Goal: Information Seeking & Learning: Learn about a topic

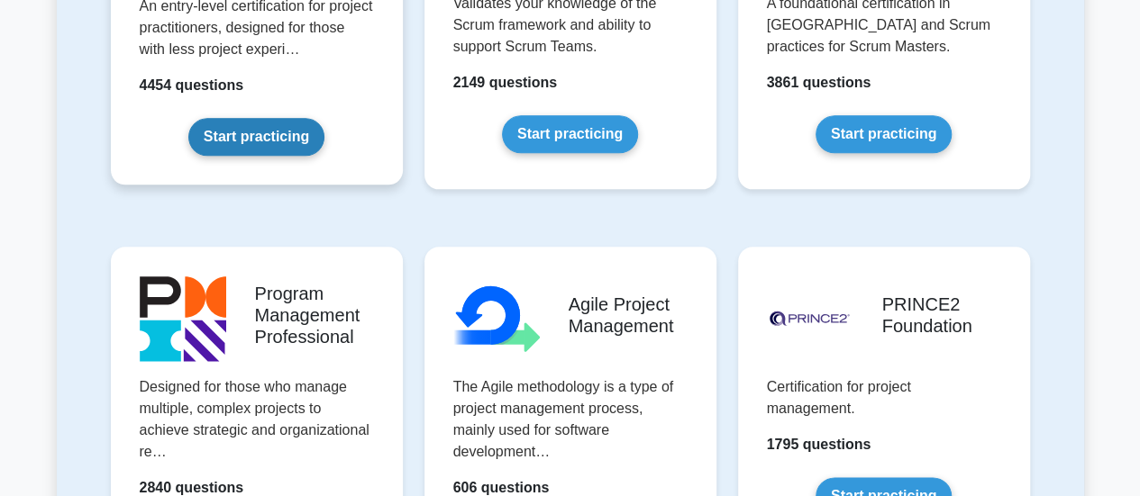
scroll to position [991, 0]
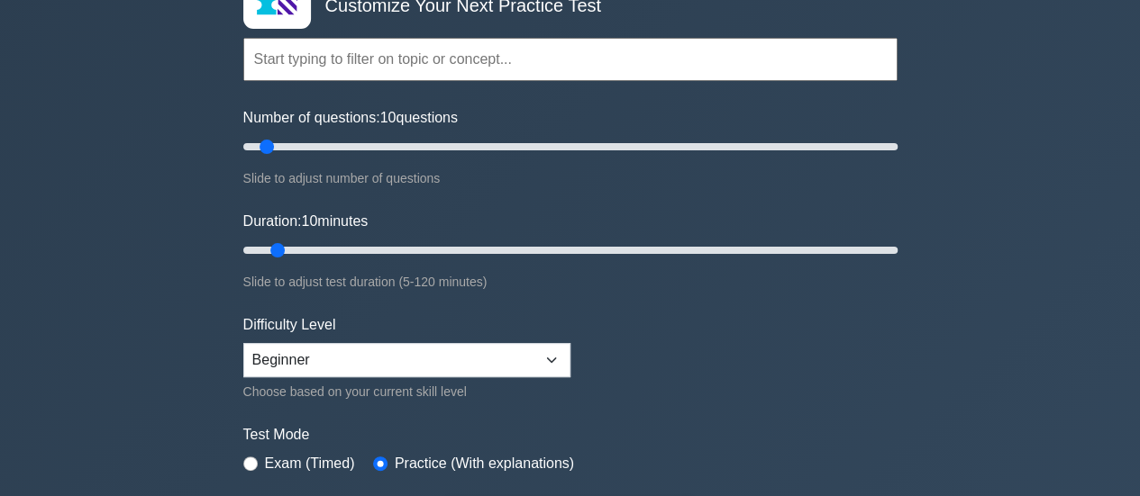
scroll to position [180, 0]
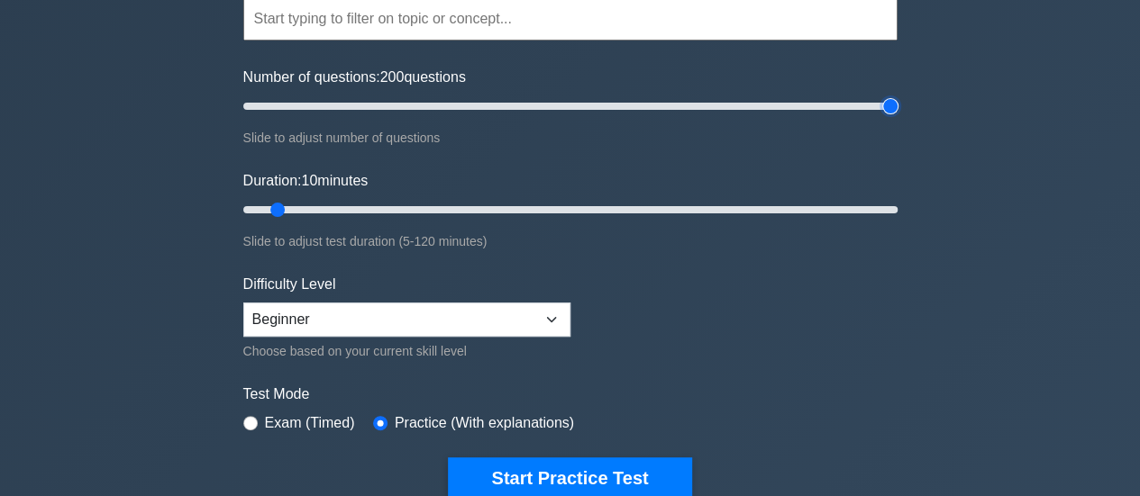
drag, startPoint x: 268, startPoint y: 107, endPoint x: 1096, endPoint y: 158, distance: 828.6
type input "200"
click at [897, 117] on input "Number of questions: 200 questions" at bounding box center [570, 107] width 654 height 22
drag, startPoint x: 279, startPoint y: 208, endPoint x: 1093, endPoint y: 253, distance: 814.8
type input "120"
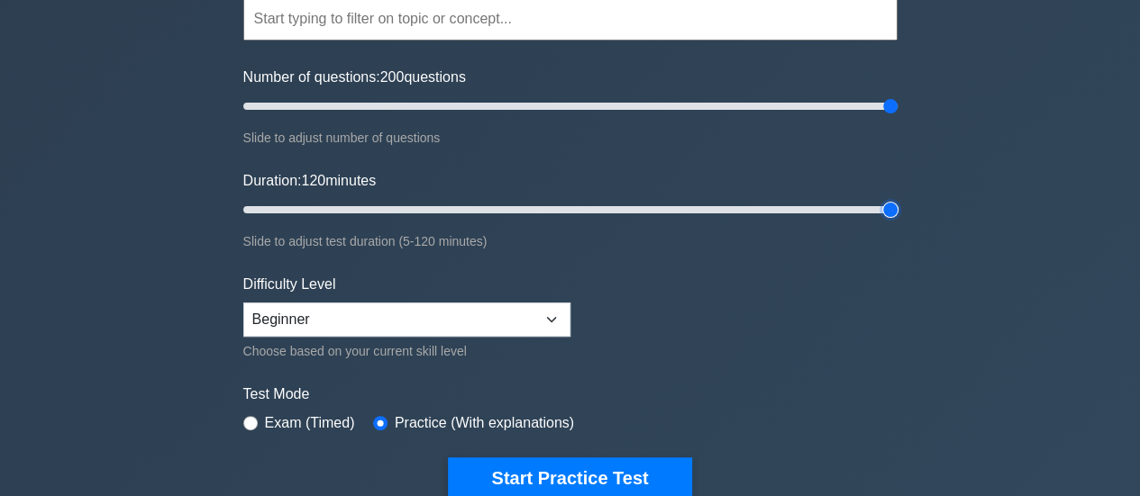
click at [897, 221] on input "Duration: 120 minutes" at bounding box center [570, 210] width 654 height 22
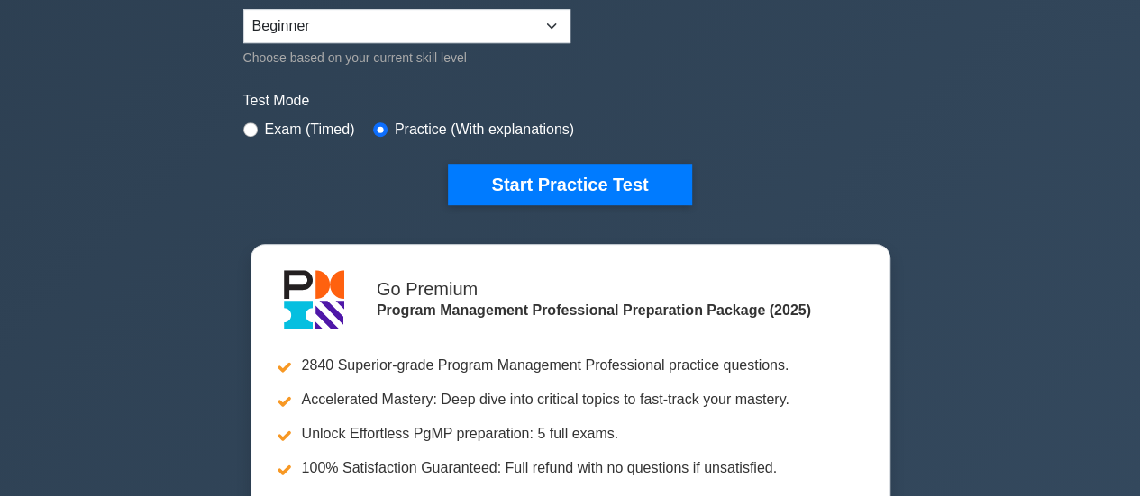
scroll to position [450, 0]
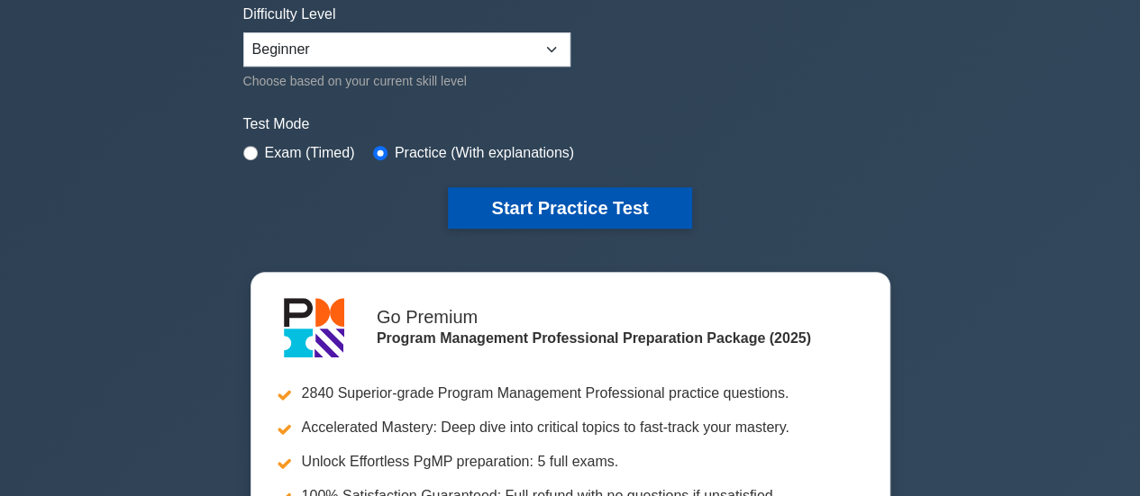
click at [639, 214] on button "Start Practice Test" at bounding box center [569, 207] width 243 height 41
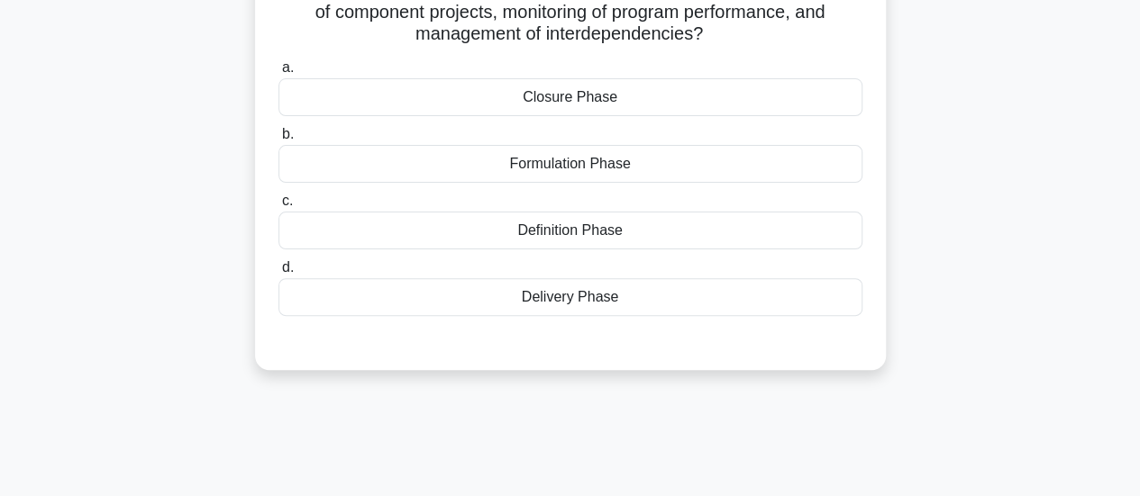
scroll to position [180, 0]
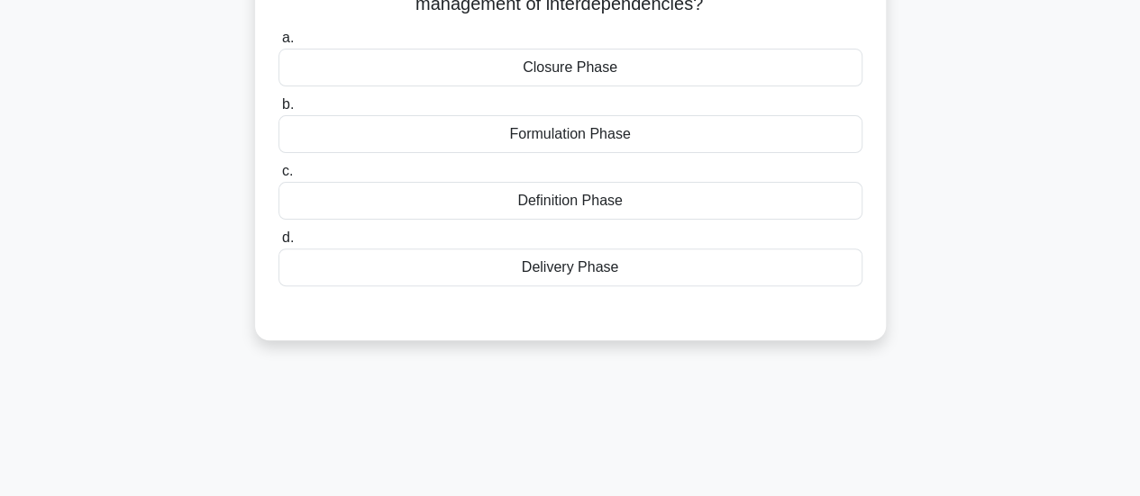
click at [573, 269] on div "Delivery Phase" at bounding box center [570, 268] width 584 height 38
click at [278, 244] on input "d. Delivery Phase" at bounding box center [278, 238] width 0 height 12
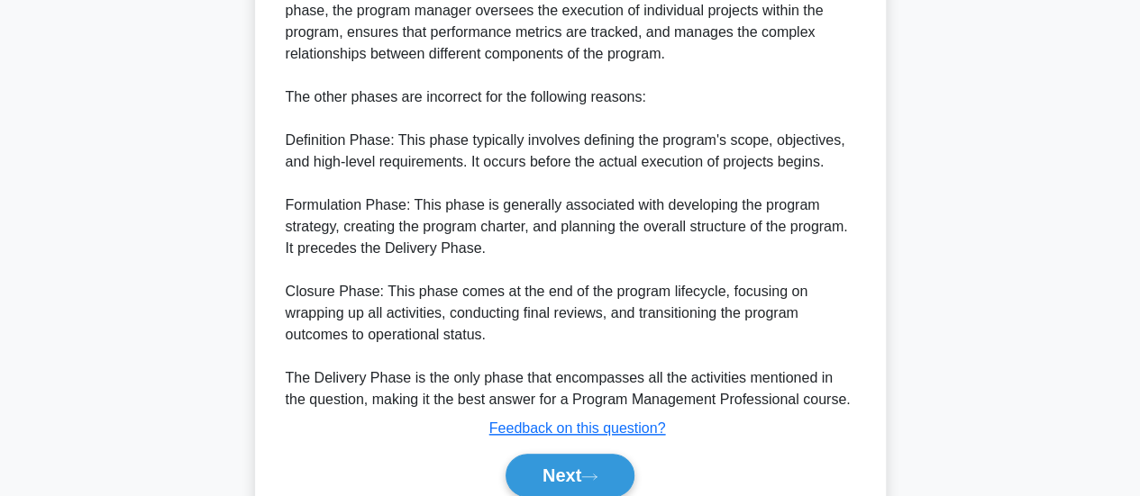
scroll to position [785, 0]
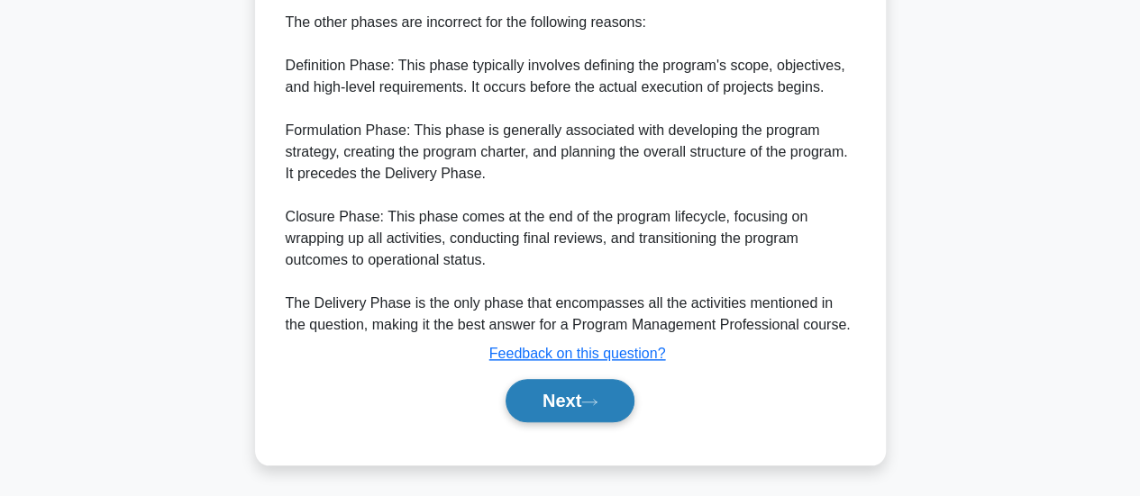
click at [576, 408] on button "Next" at bounding box center [569, 400] width 129 height 43
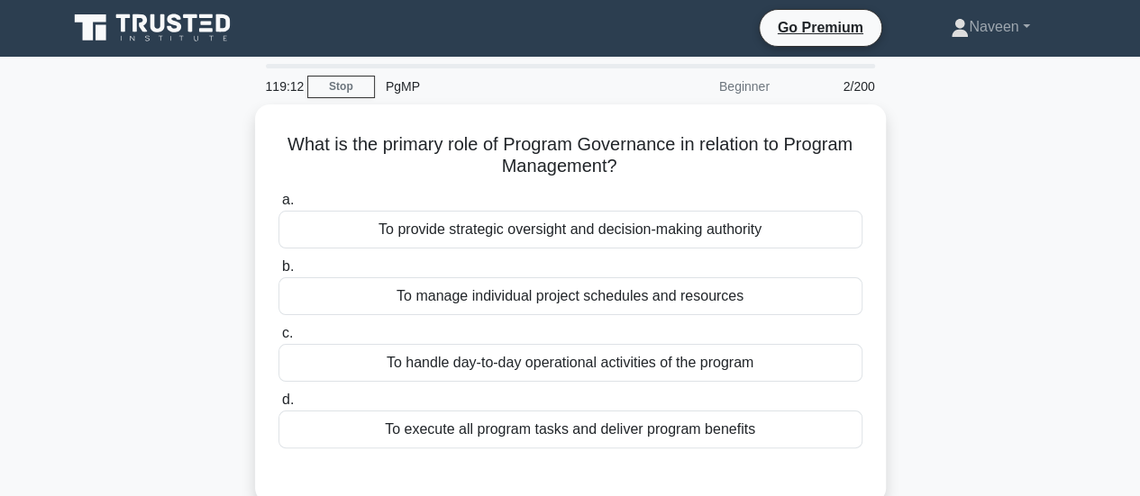
scroll to position [0, 0]
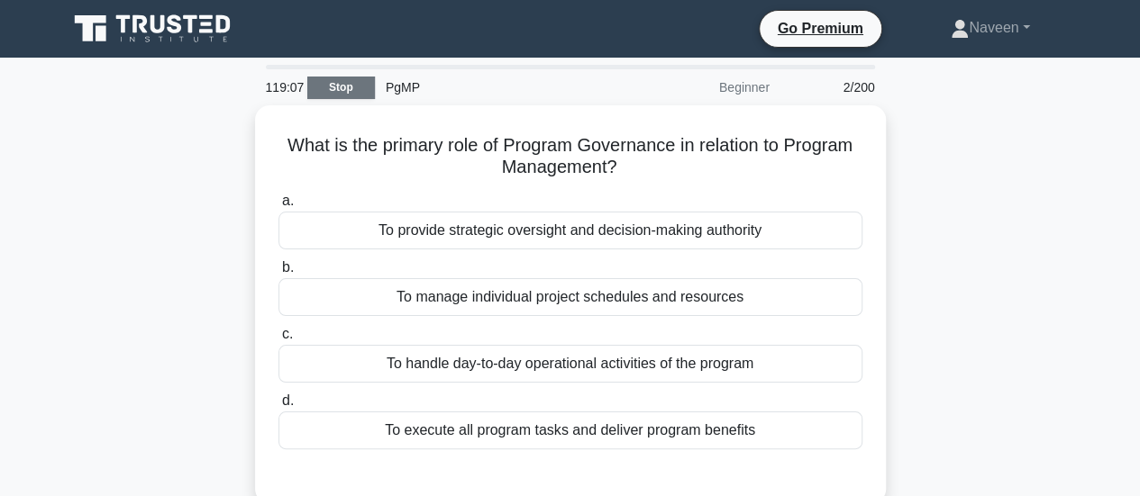
click at [343, 91] on link "Stop" at bounding box center [341, 88] width 68 height 23
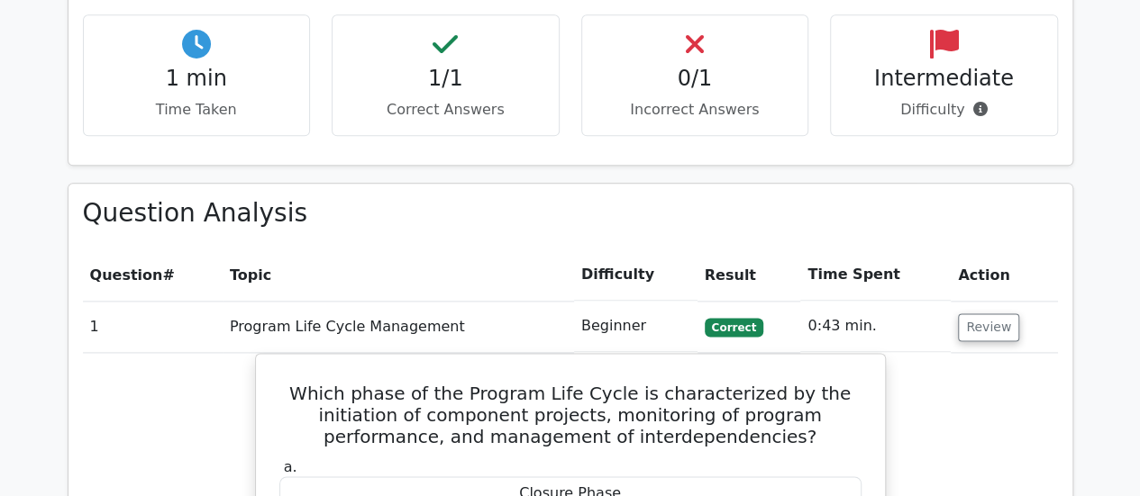
scroll to position [1171, 0]
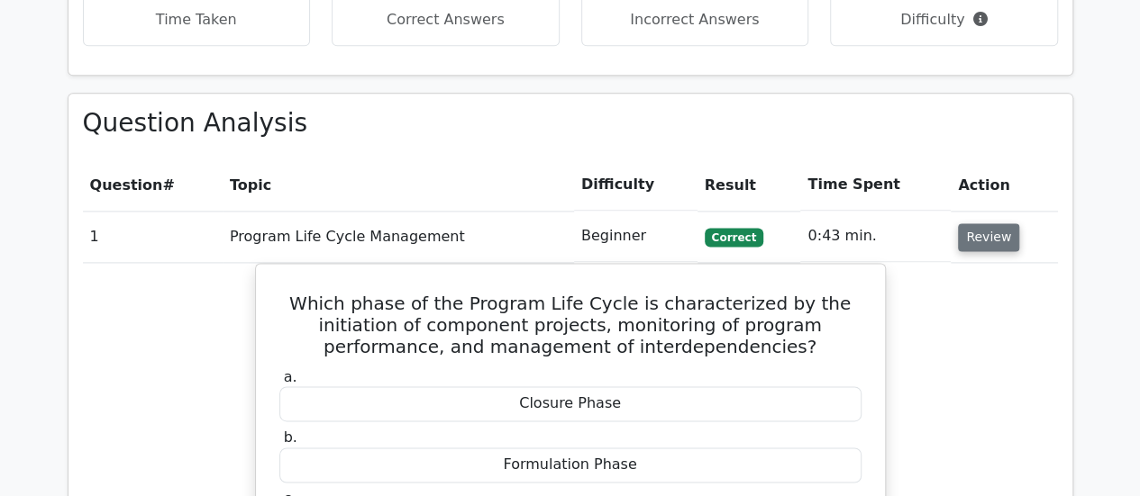
click at [987, 223] on button "Review" at bounding box center [988, 237] width 61 height 28
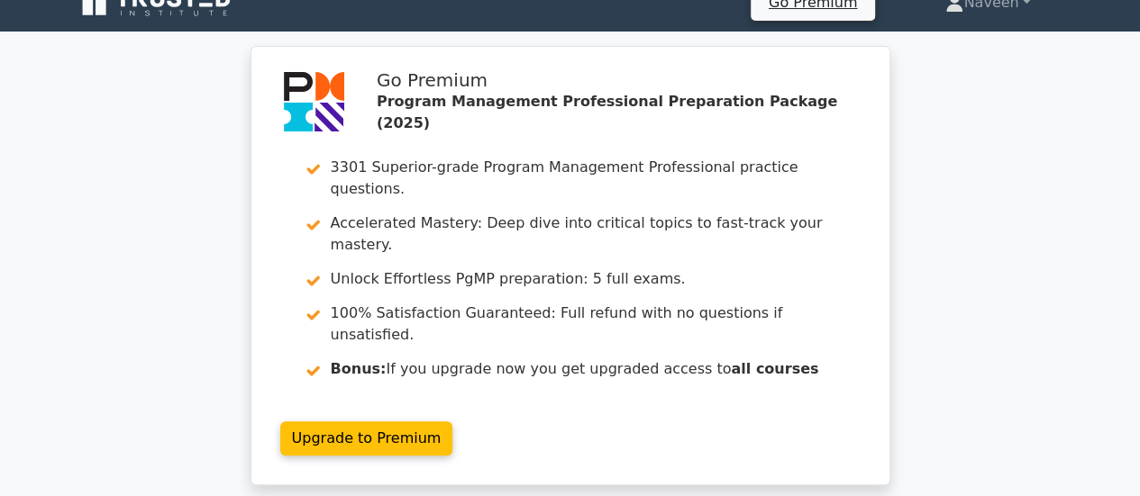
scroll to position [0, 0]
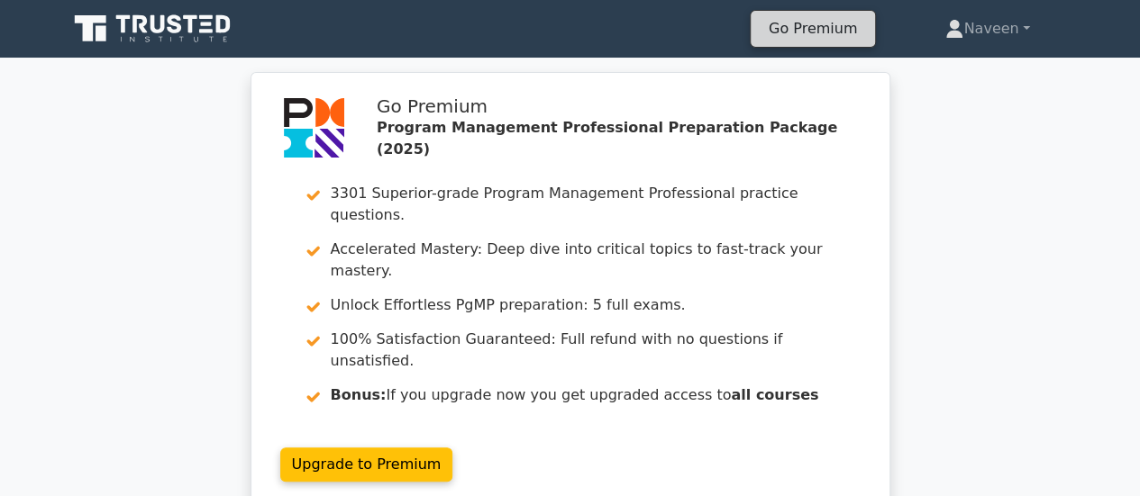
click at [809, 37] on link "Go Premium" at bounding box center [813, 28] width 110 height 24
click at [163, 19] on icon at bounding box center [157, 24] width 14 height 18
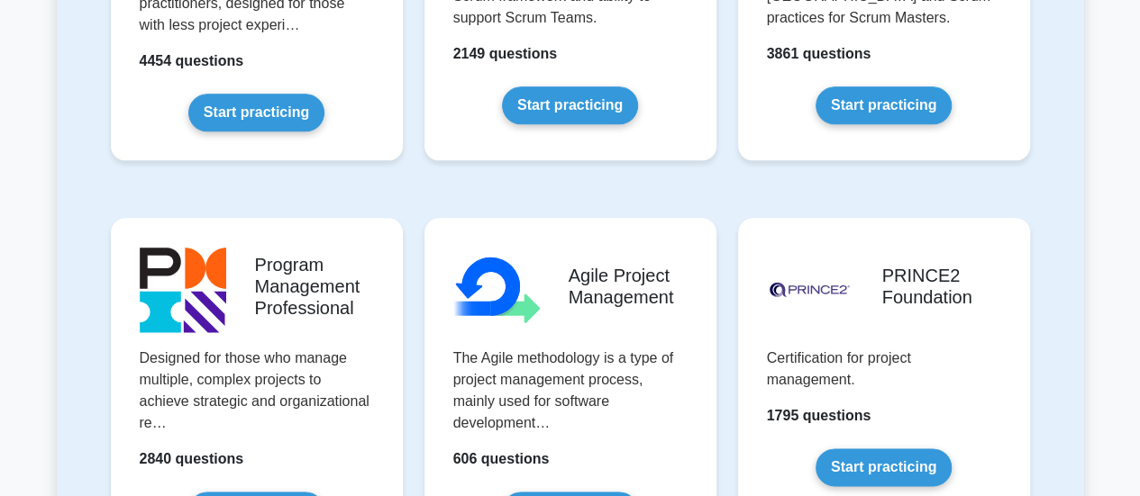
scroll to position [1081, 0]
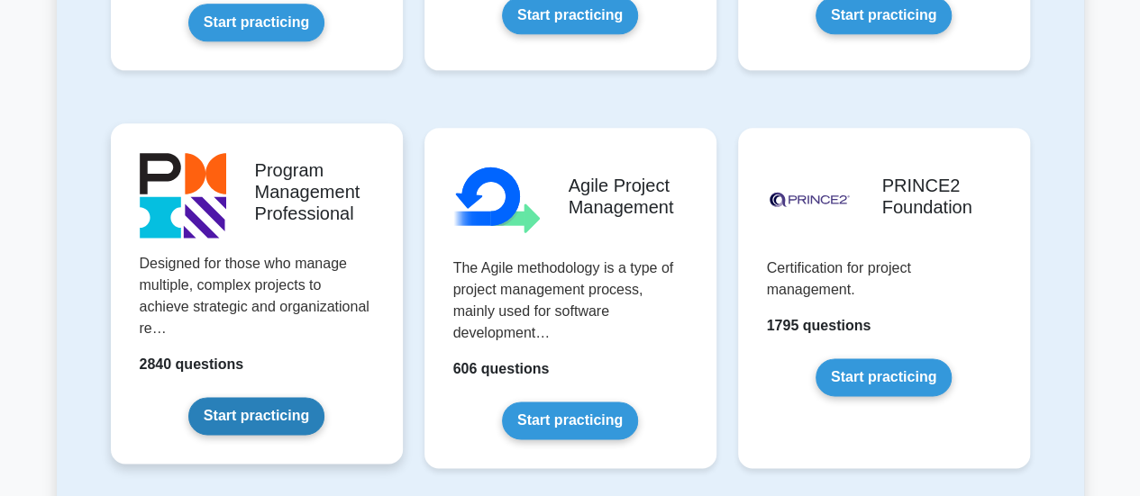
click at [192, 397] on link "Start practicing" at bounding box center [256, 416] width 136 height 38
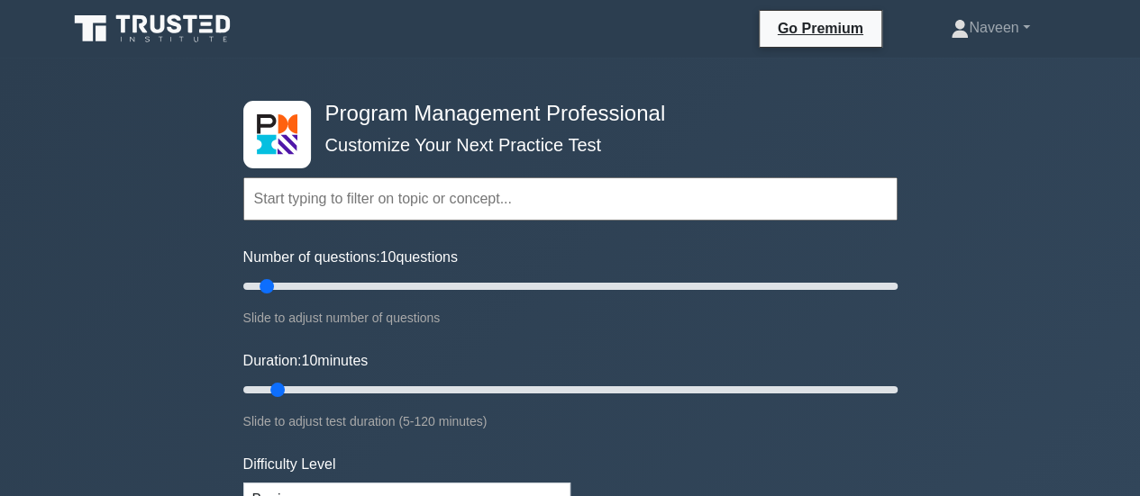
click at [298, 198] on input "text" at bounding box center [570, 198] width 654 height 43
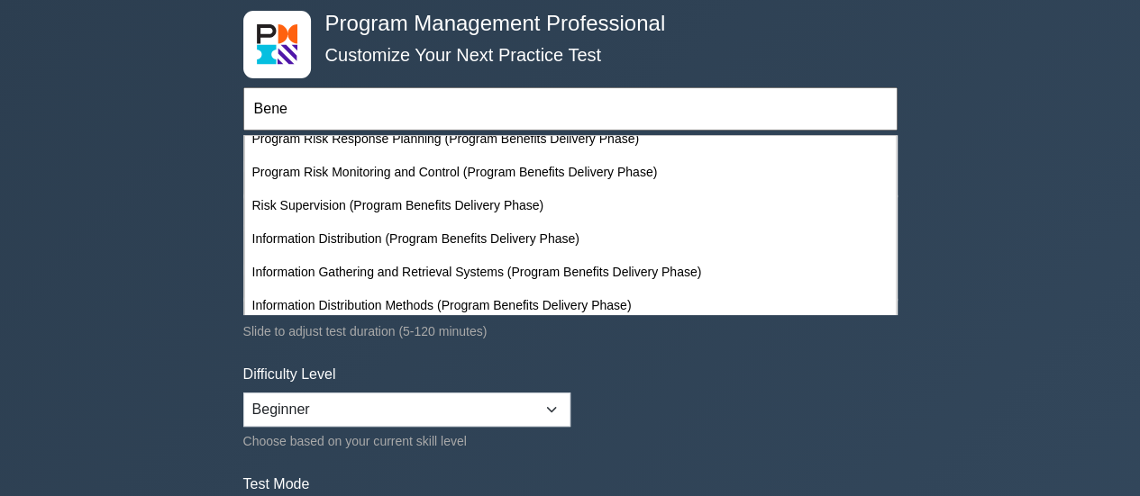
scroll to position [1157, 0]
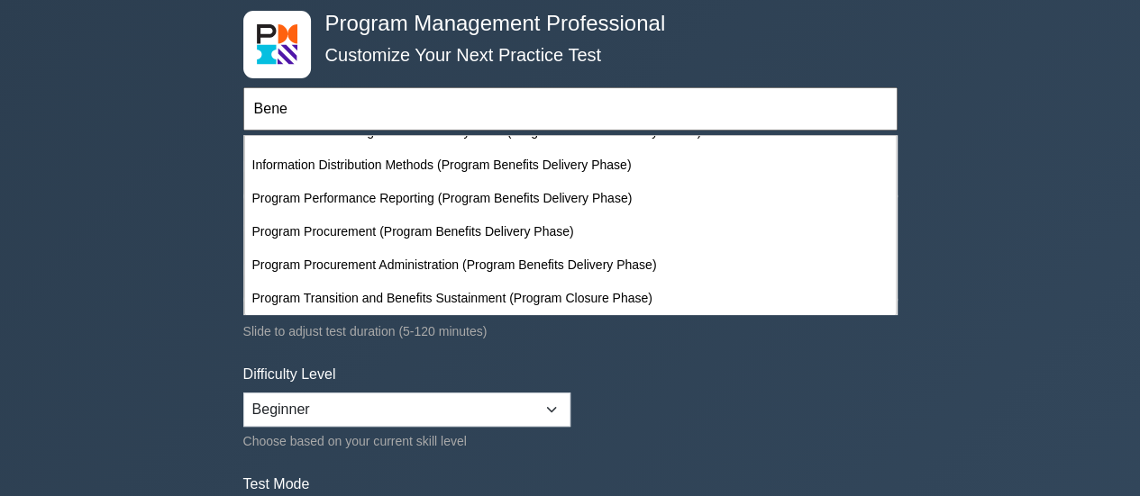
type input "Bene"
click at [1045, 242] on div "Program Management Professional Customize Your Next Practice Test Bene Topics I…" at bounding box center [570, 500] width 1140 height 1065
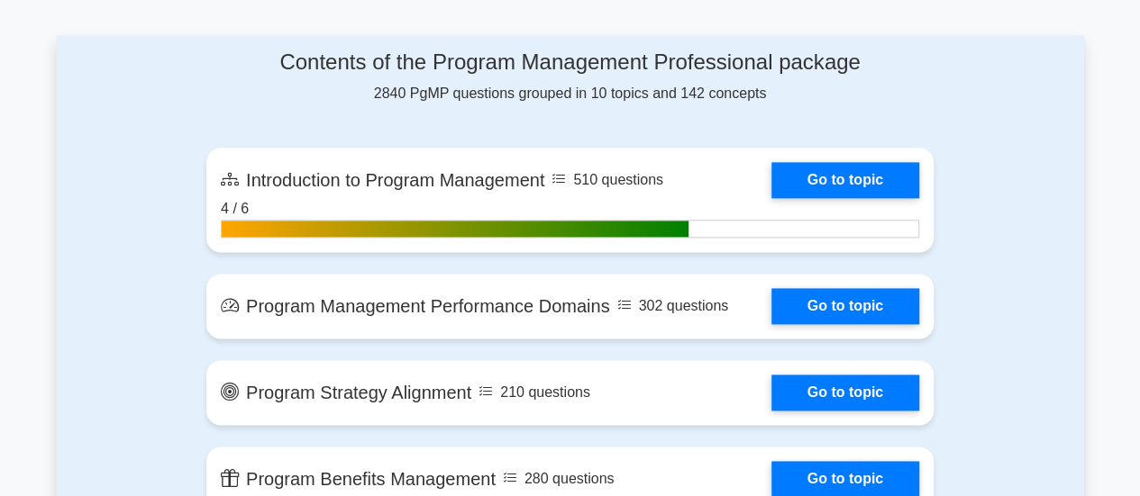
scroll to position [1171, 0]
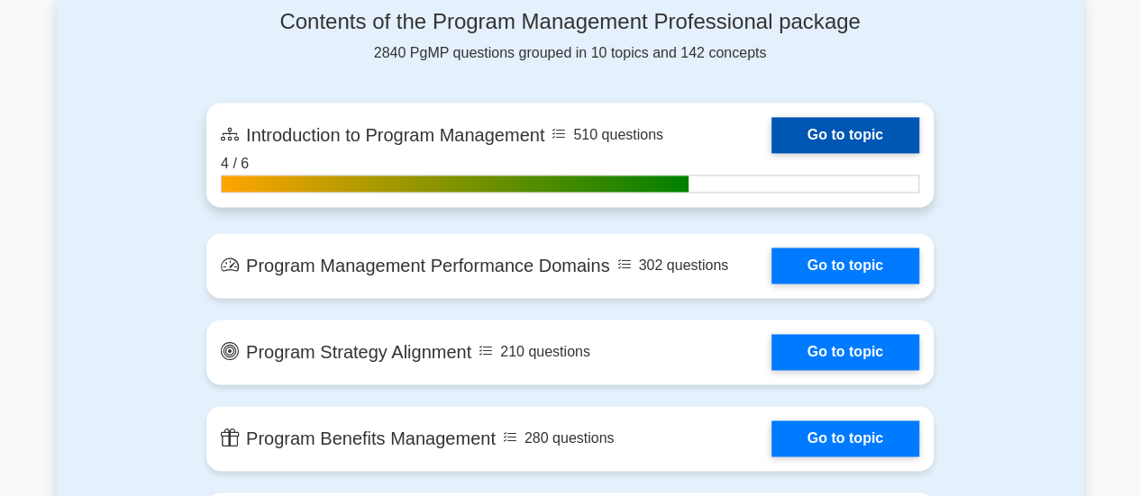
click at [840, 134] on link "Go to topic" at bounding box center [845, 135] width 148 height 36
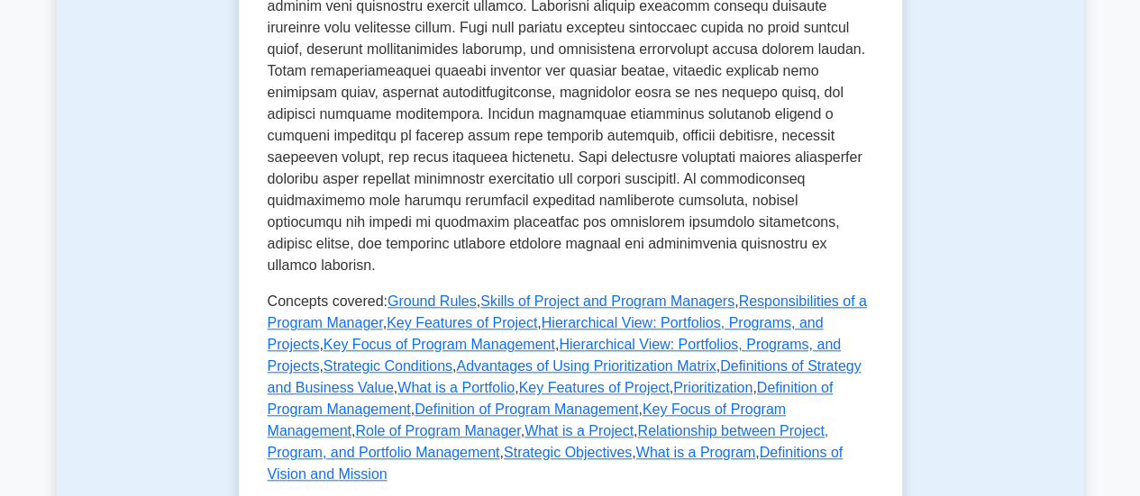
scroll to position [721, 0]
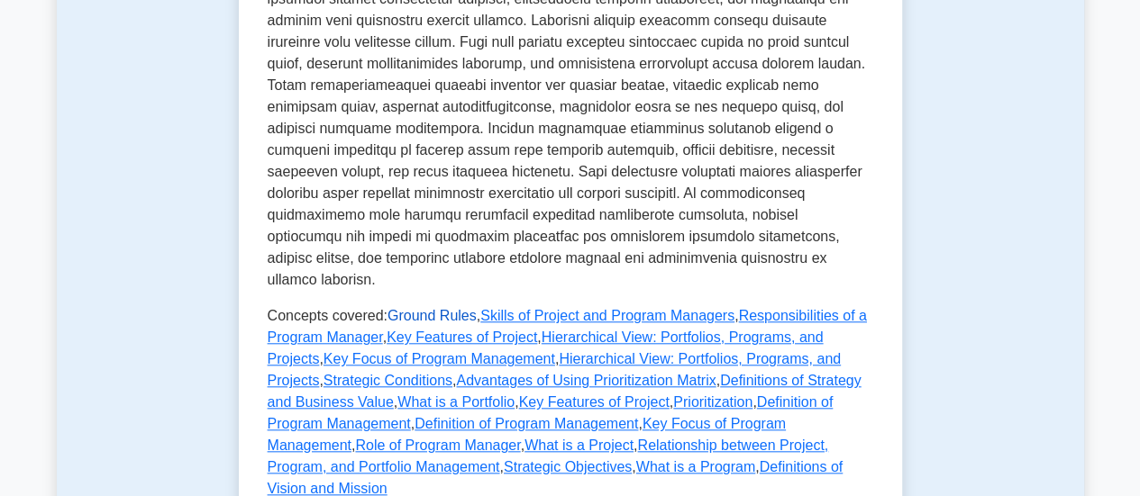
click at [422, 308] on link "Ground Rules" at bounding box center [431, 315] width 89 height 15
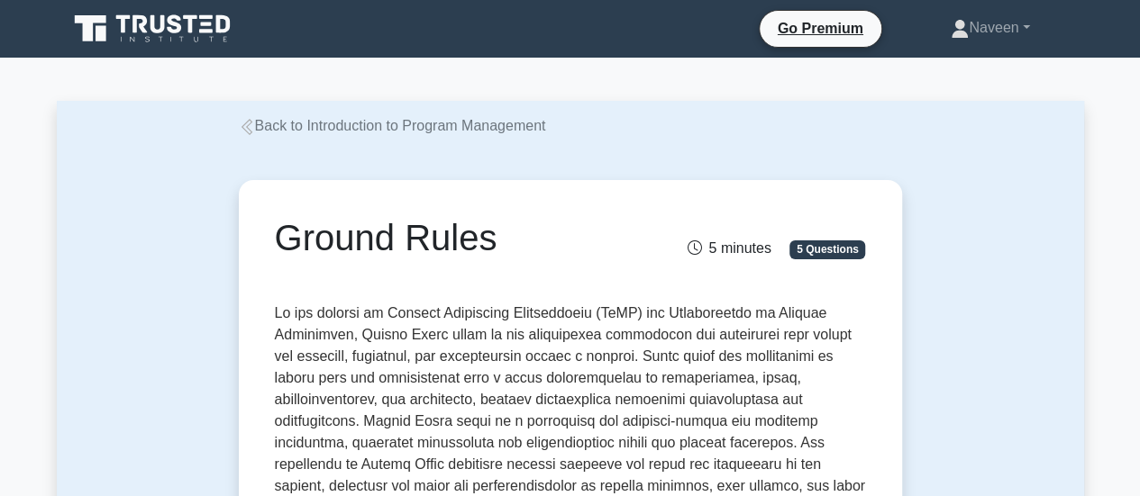
click at [247, 131] on icon at bounding box center [247, 127] width 16 height 16
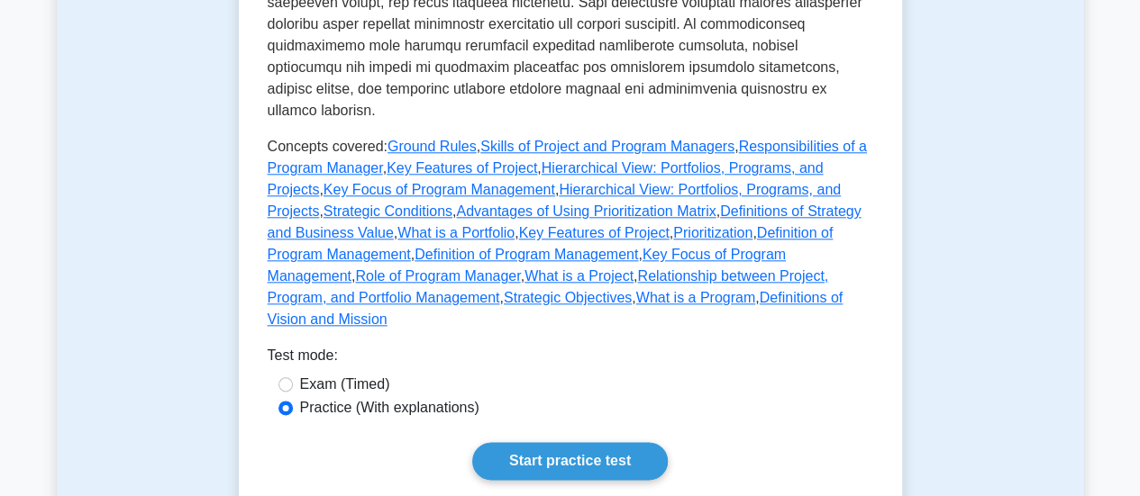
scroll to position [901, 0]
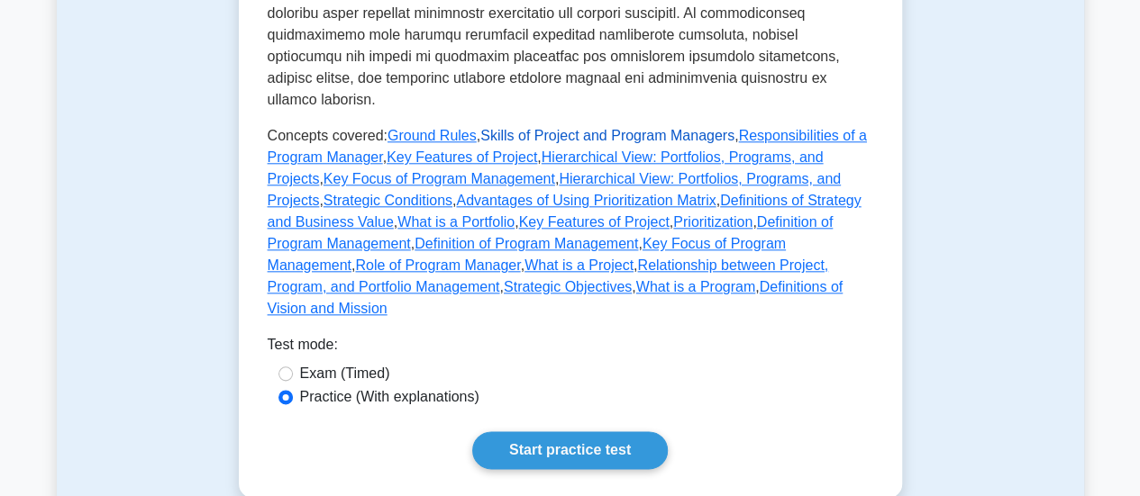
click at [505, 128] on link "Skills of Project and Program Managers" at bounding box center [607, 135] width 254 height 15
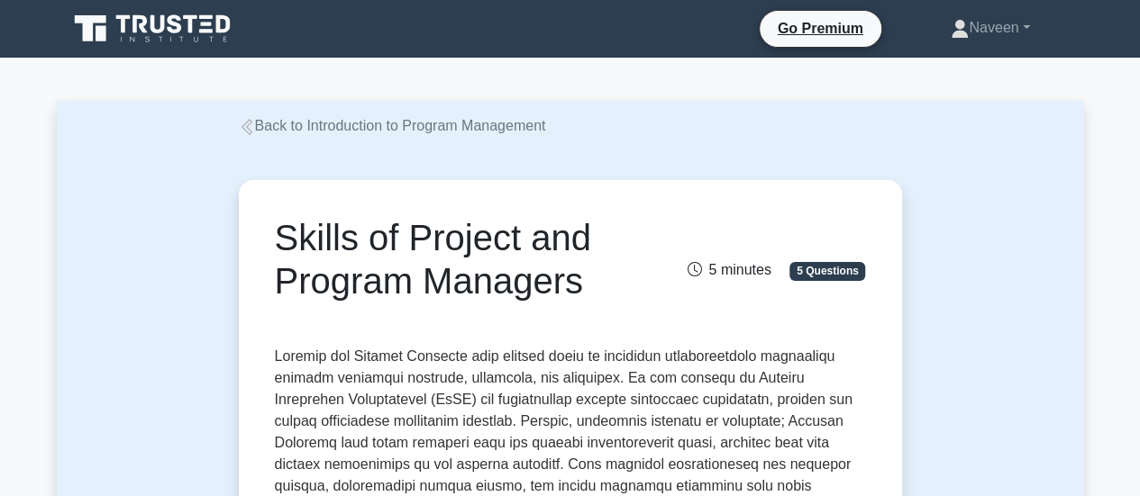
click at [247, 132] on icon at bounding box center [247, 127] width 16 height 16
click at [258, 131] on link "Back to Introduction to Program Management" at bounding box center [392, 125] width 307 height 15
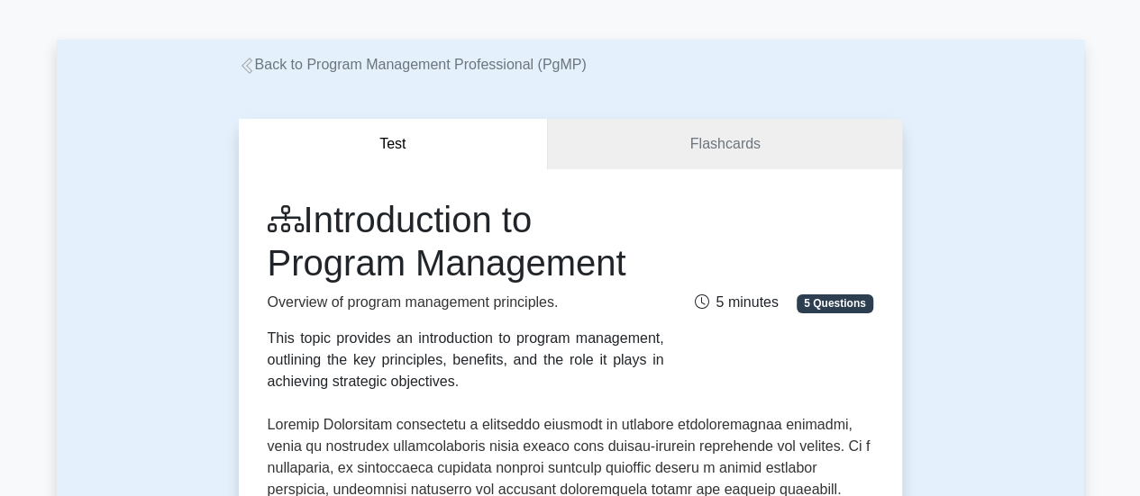
scroll to position [90, 0]
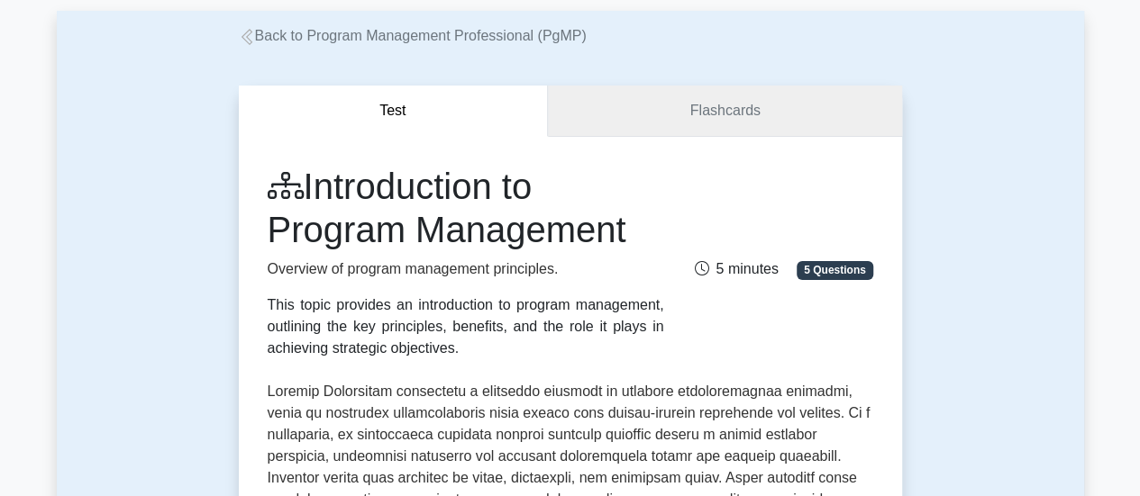
click at [696, 117] on link "Flashcards" at bounding box center [724, 111] width 353 height 51
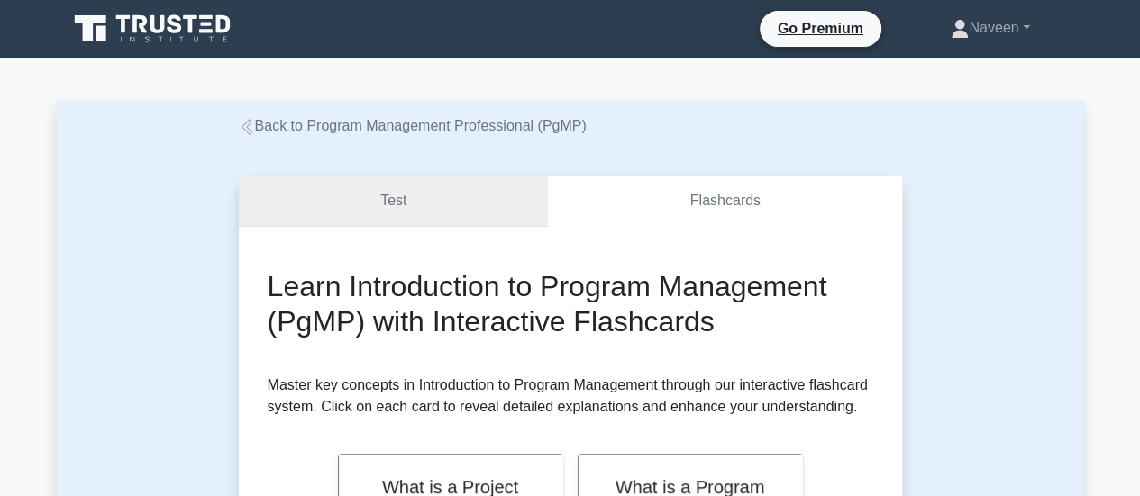
click at [473, 196] on link "Test" at bounding box center [394, 201] width 310 height 51
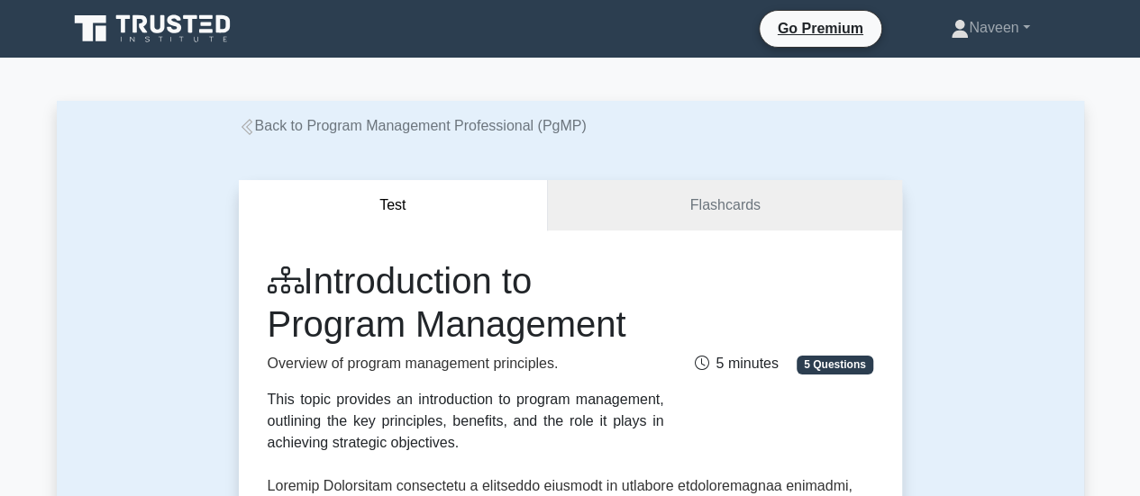
click at [252, 131] on icon at bounding box center [247, 127] width 16 height 16
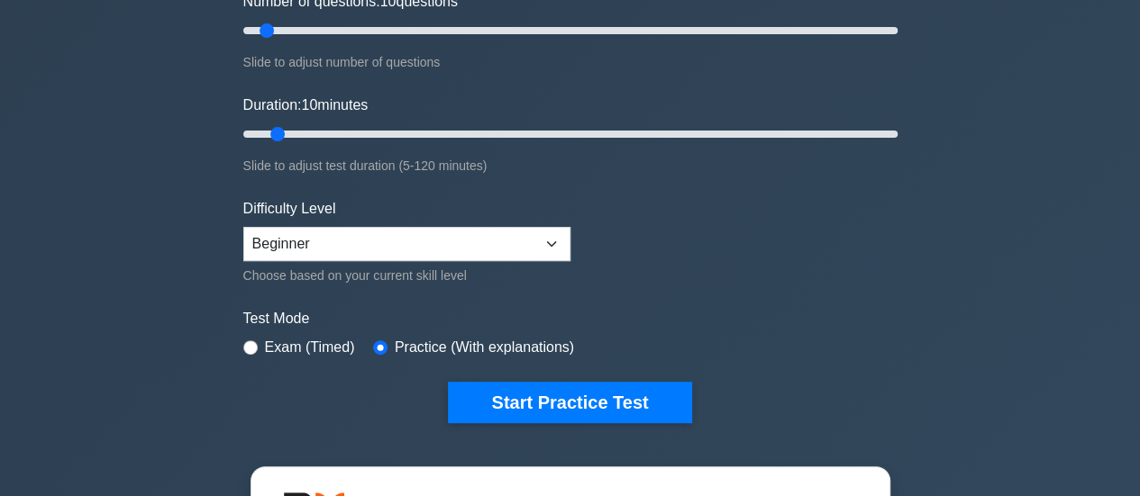
scroll to position [270, 0]
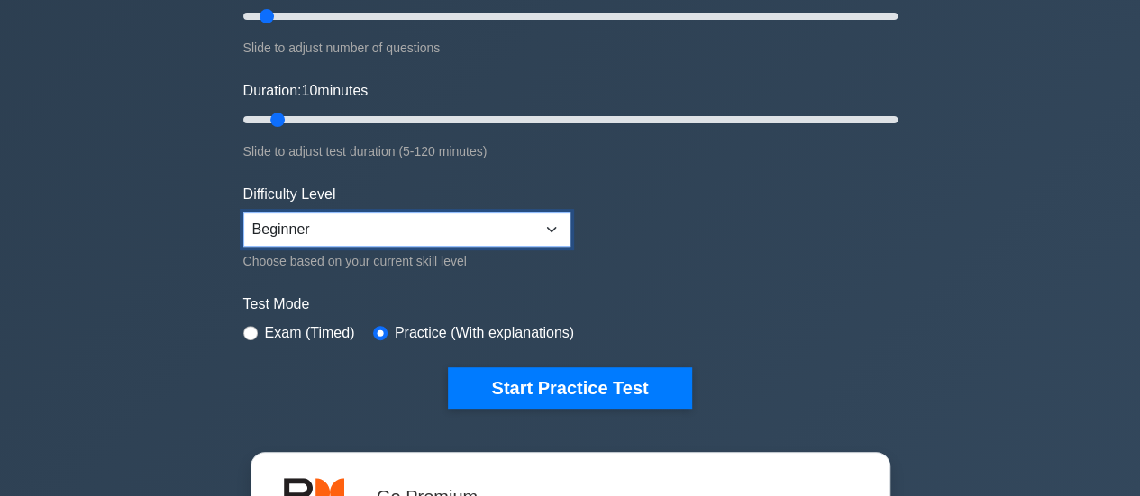
click at [334, 222] on select "Beginner Intermediate Expert" at bounding box center [406, 230] width 327 height 34
select select "expert"
click at [243, 213] on select "Beginner Intermediate Expert" at bounding box center [406, 230] width 327 height 34
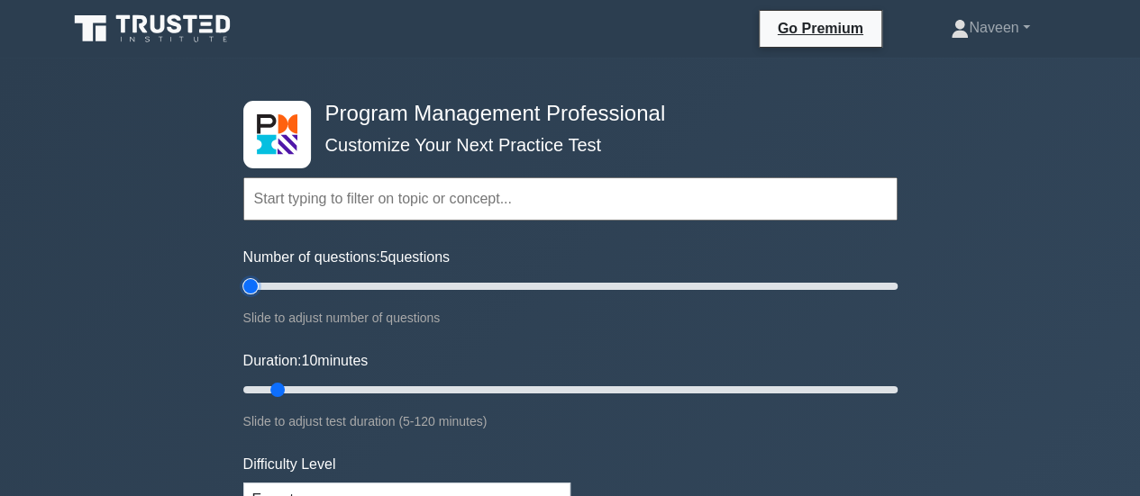
drag, startPoint x: 265, startPoint y: 286, endPoint x: 232, endPoint y: 295, distance: 34.5
type input "5"
click at [243, 295] on input "Number of questions: 5 questions" at bounding box center [570, 287] width 654 height 22
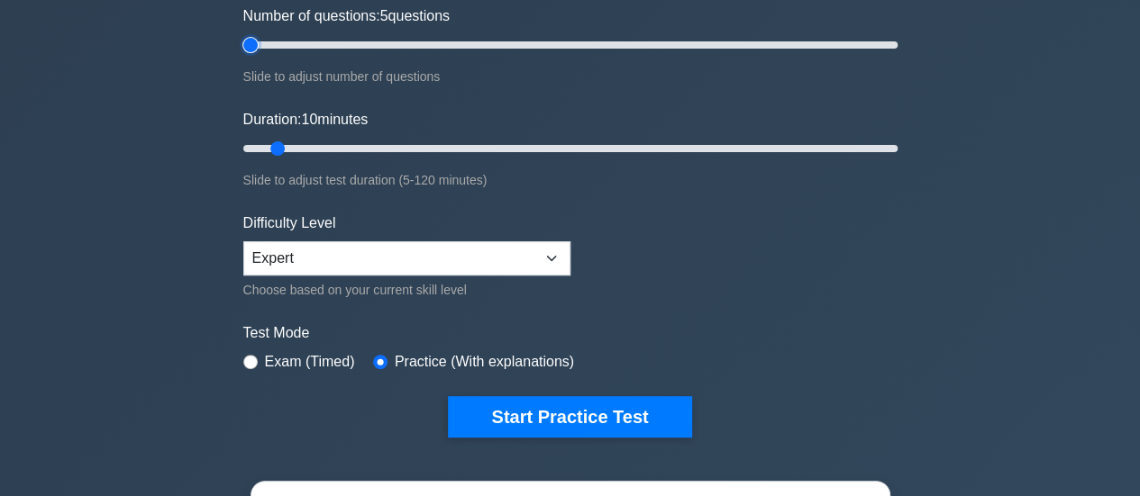
scroll to position [270, 0]
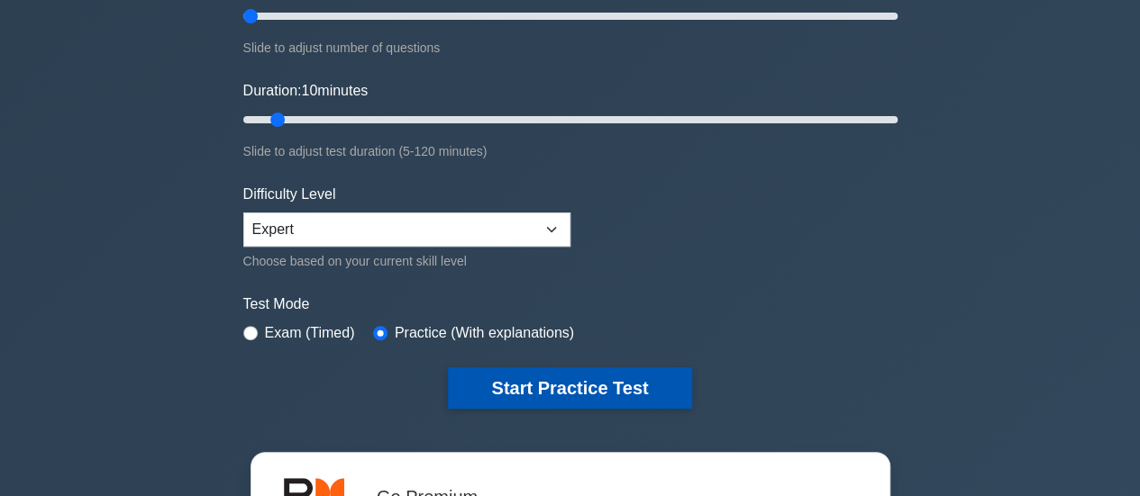
click at [532, 380] on button "Start Practice Test" at bounding box center [569, 388] width 243 height 41
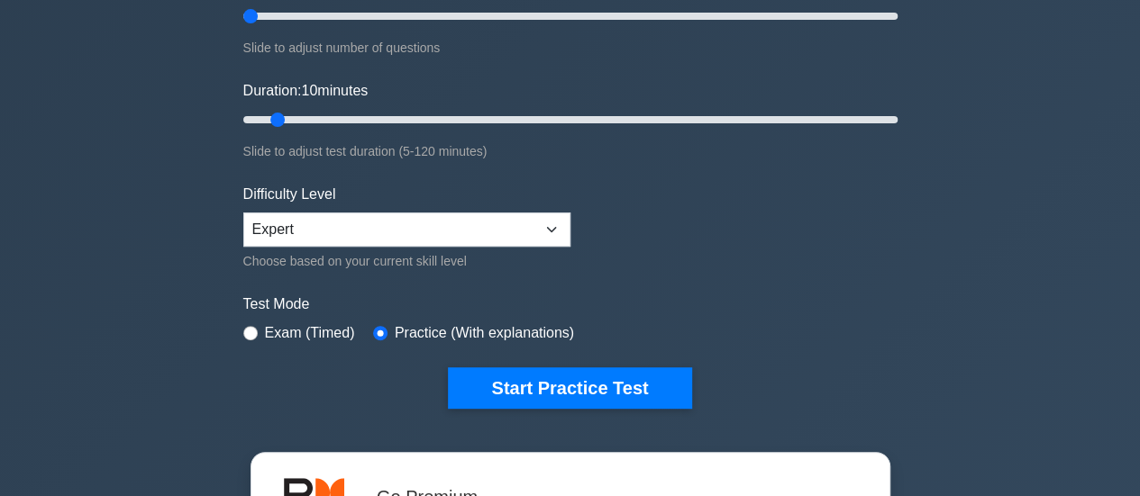
scroll to position [0, 0]
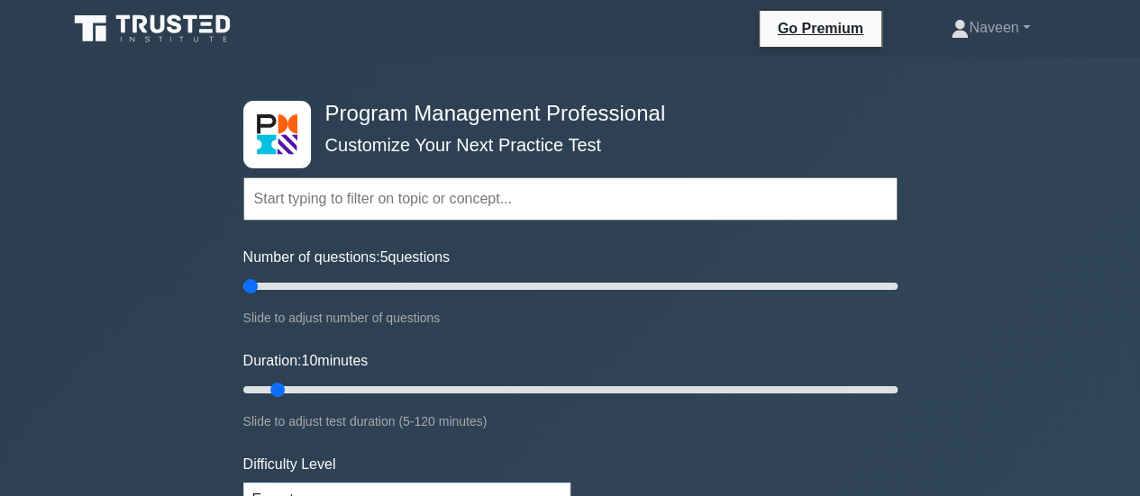
click at [135, 30] on icon at bounding box center [139, 24] width 14 height 18
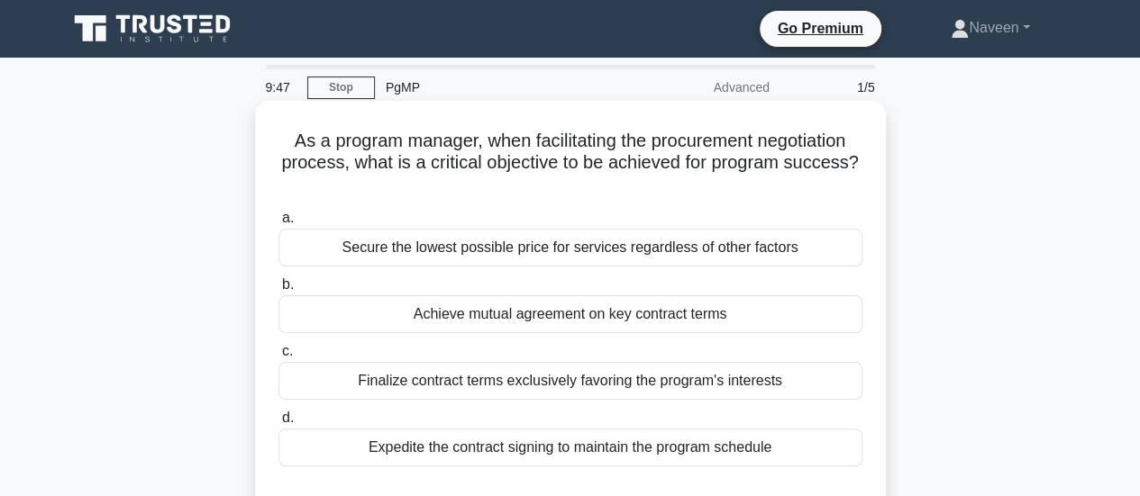
scroll to position [90, 0]
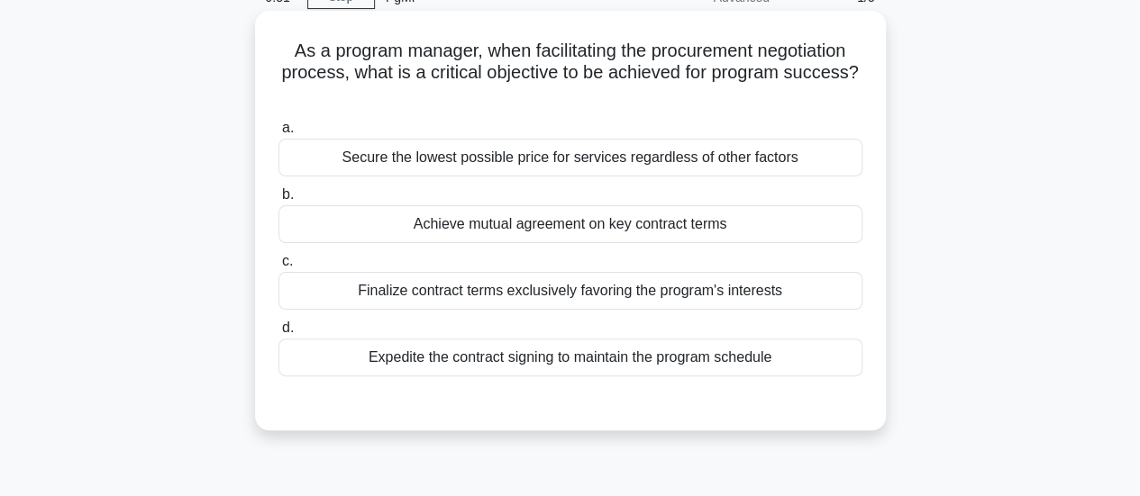
click at [539, 226] on div "Achieve mutual agreement on key contract terms" at bounding box center [570, 224] width 584 height 38
click at [278, 201] on input "b. Achieve mutual agreement on key contract terms" at bounding box center [278, 195] width 0 height 12
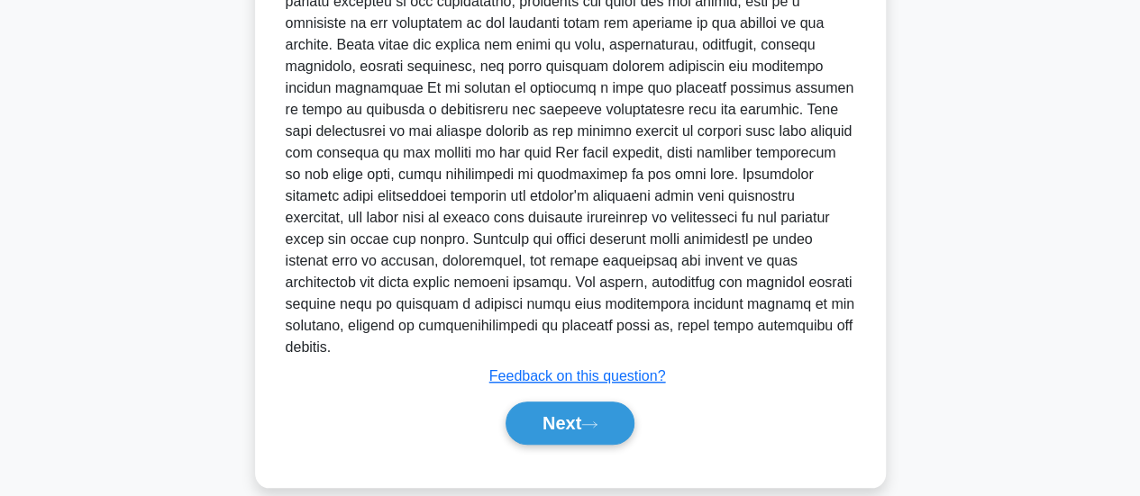
scroll to position [590, 0]
click at [551, 401] on button "Next" at bounding box center [569, 422] width 129 height 43
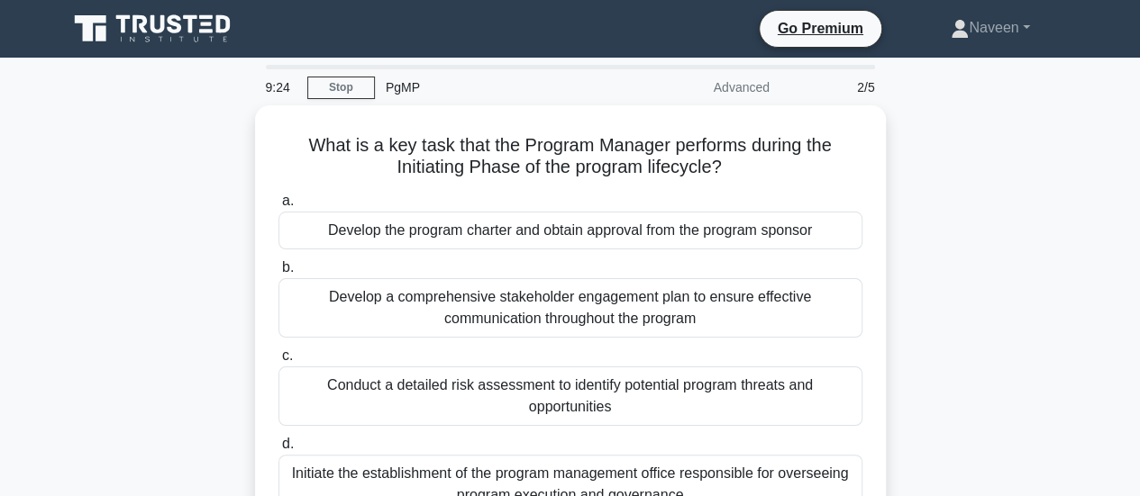
scroll to position [0, 0]
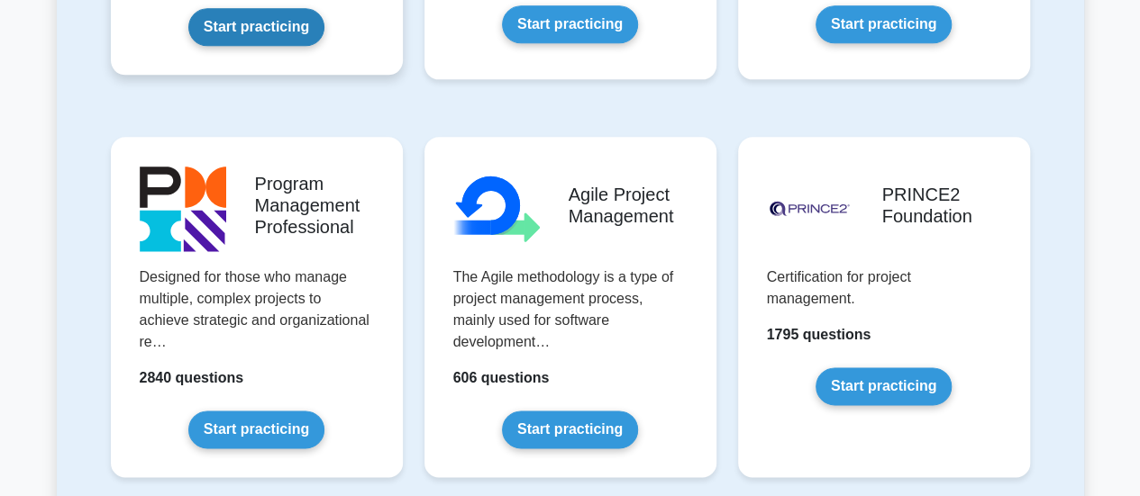
scroll to position [1081, 0]
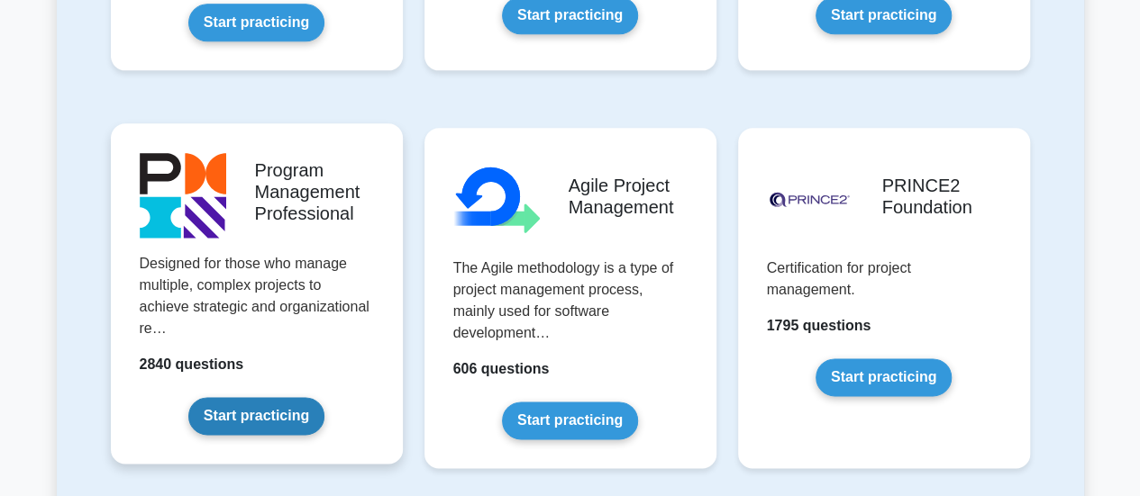
click at [259, 397] on link "Start practicing" at bounding box center [256, 416] width 136 height 38
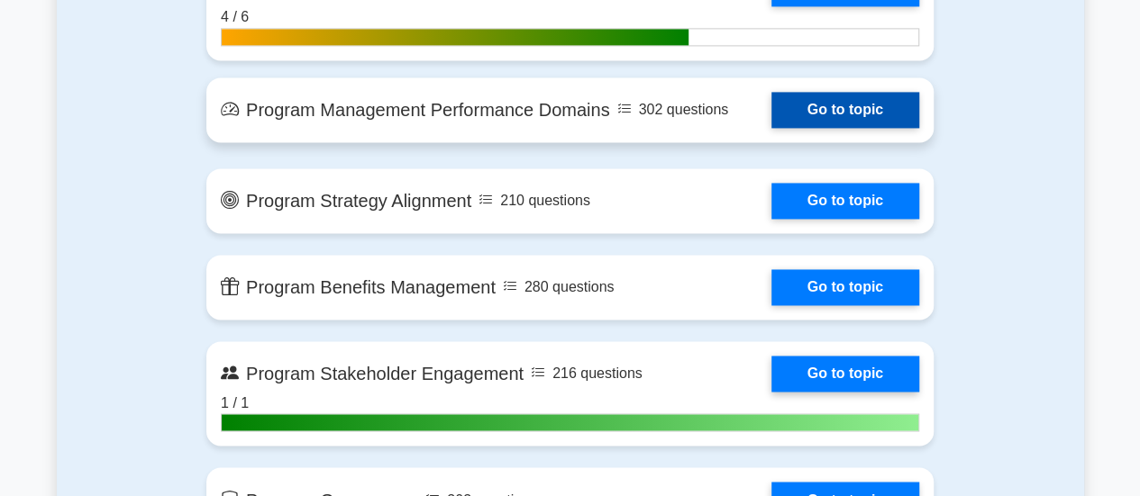
scroll to position [1351, 0]
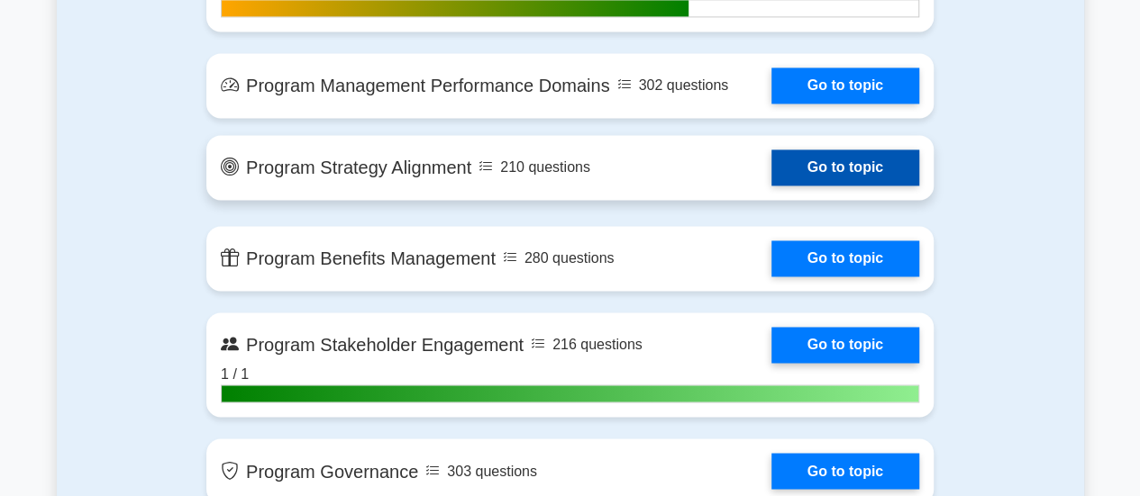
click at [876, 163] on link "Go to topic" at bounding box center [845, 168] width 148 height 36
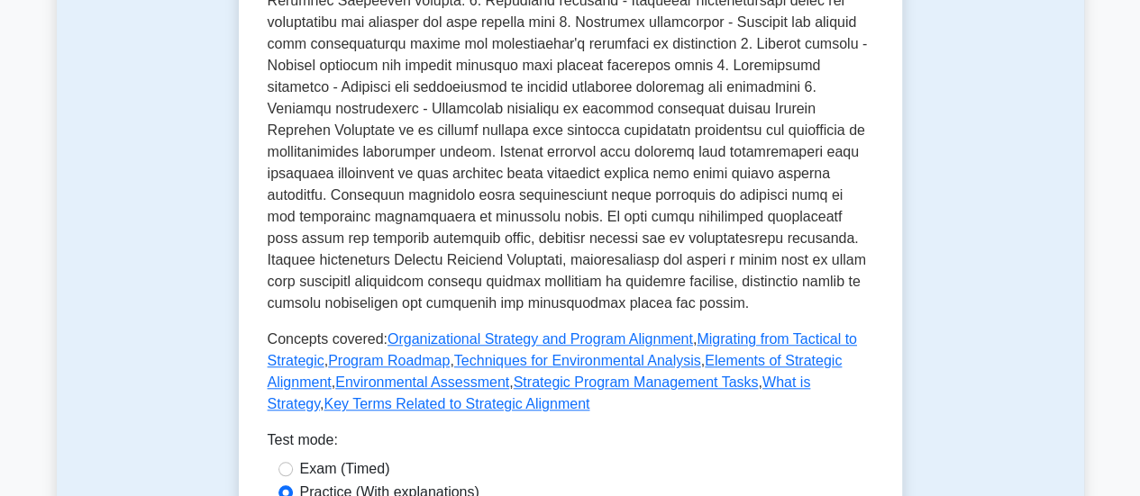
scroll to position [721, 0]
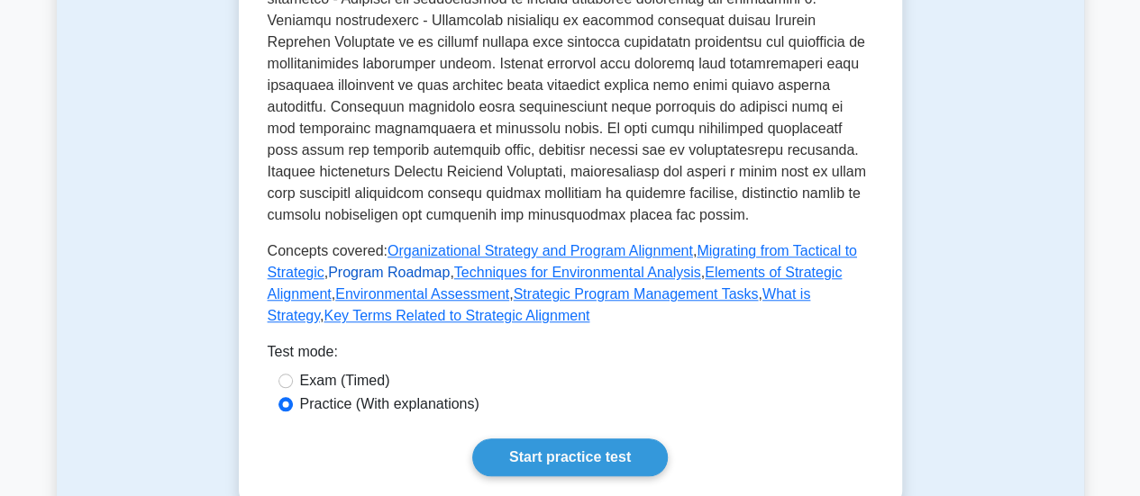
click at [362, 265] on link "Program Roadmap" at bounding box center [389, 272] width 122 height 15
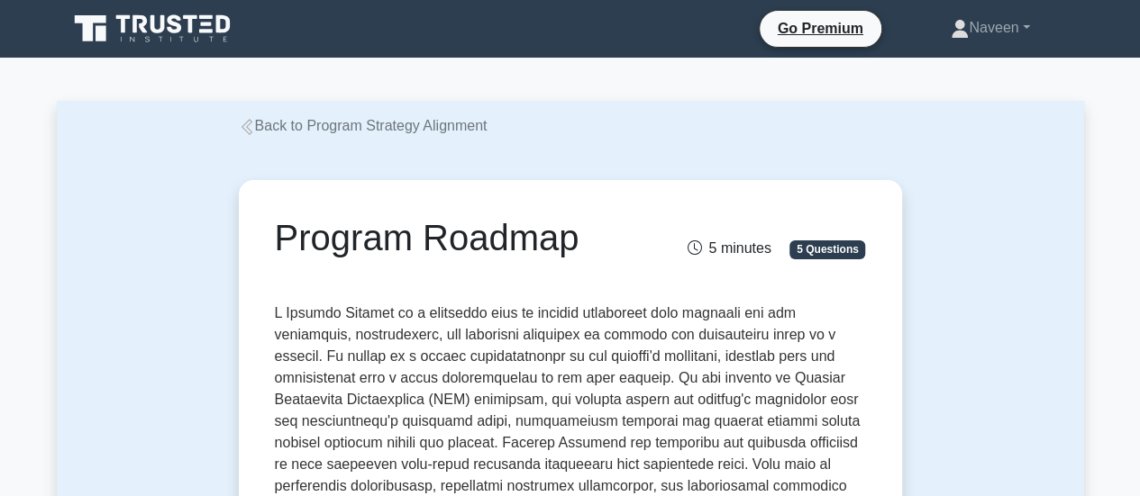
click at [239, 128] on icon at bounding box center [247, 127] width 16 height 16
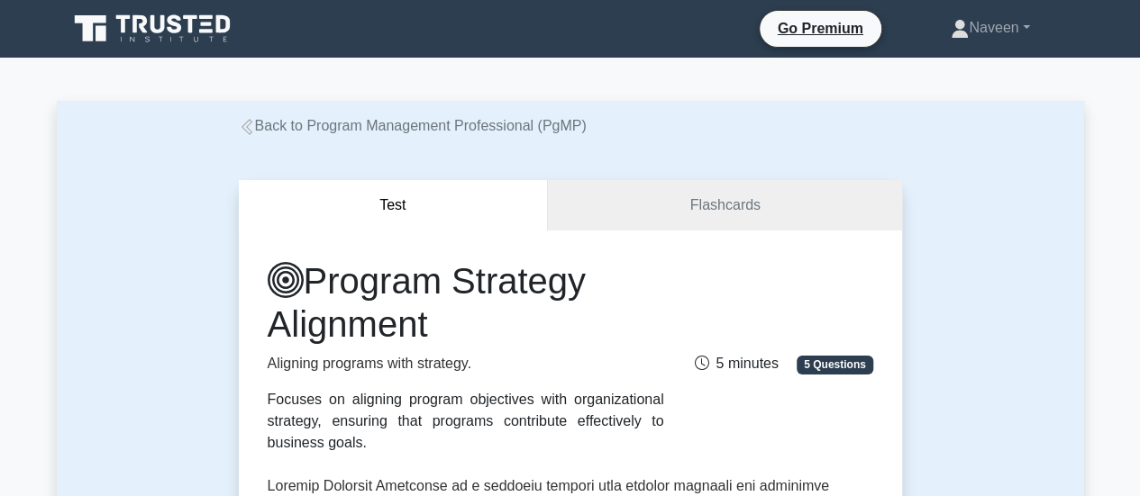
click at [243, 127] on icon at bounding box center [246, 127] width 11 height 16
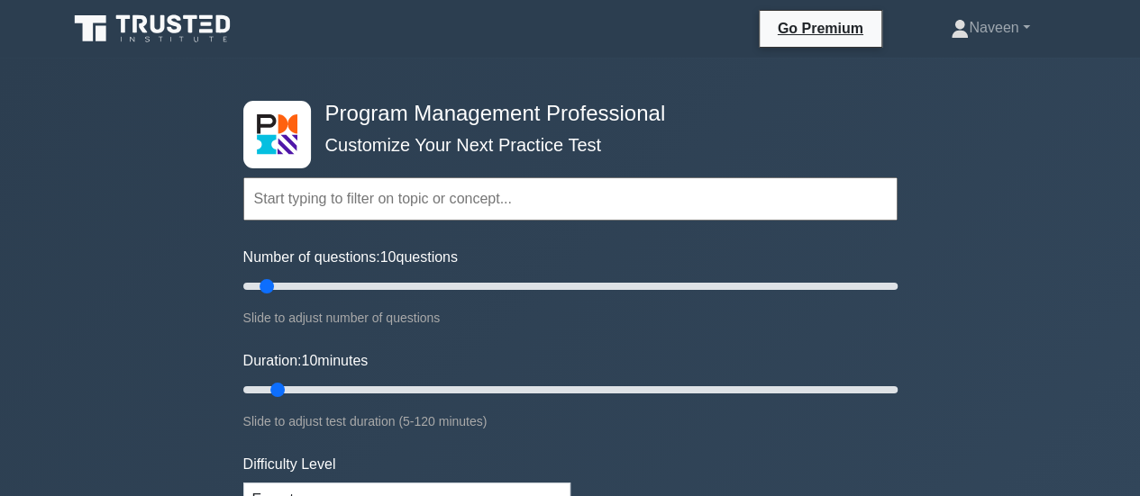
click at [96, 35] on icon at bounding box center [101, 33] width 11 height 15
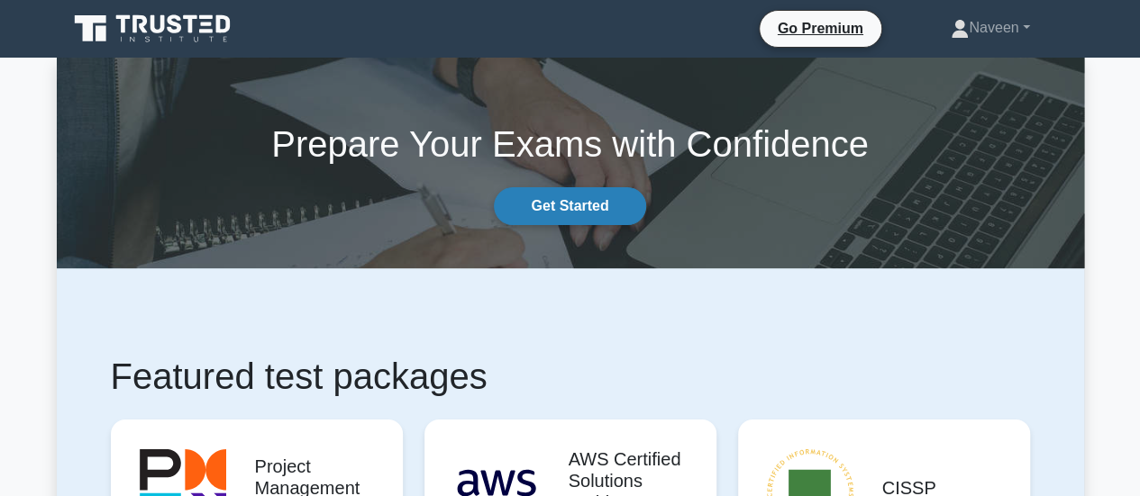
click at [560, 207] on link "Get Started" at bounding box center [569, 206] width 151 height 38
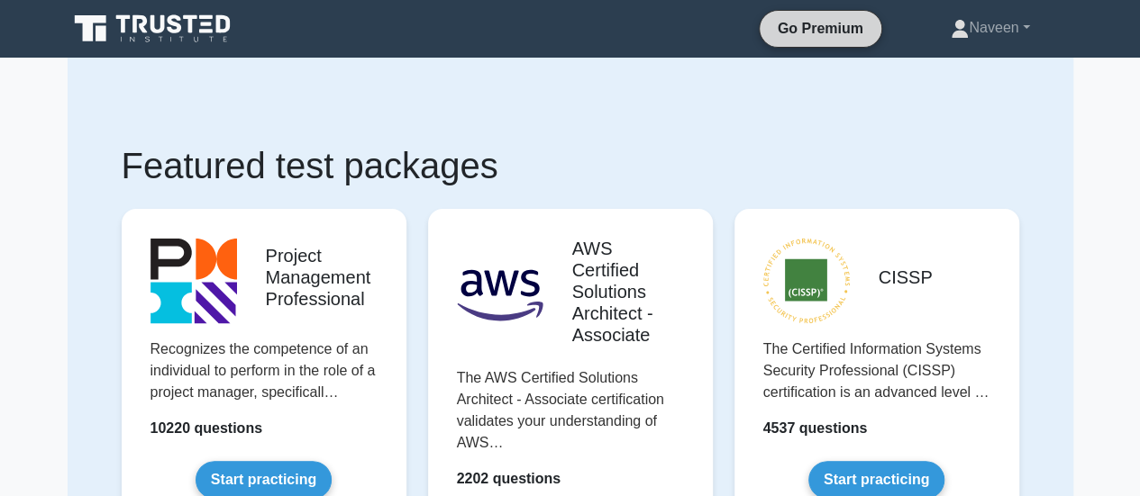
click at [790, 26] on link "Go Premium" at bounding box center [820, 28] width 107 height 23
